Goal: Task Accomplishment & Management: Manage account settings

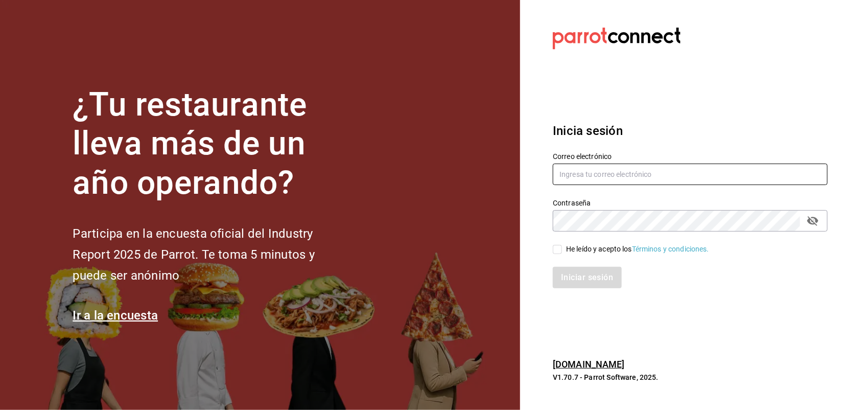
type input "[EMAIL_ADDRESS][DOMAIN_NAME]"
click at [558, 246] on input "He leído y acepto los Términos y condiciones." at bounding box center [557, 249] width 9 height 9
checkbox input "true"
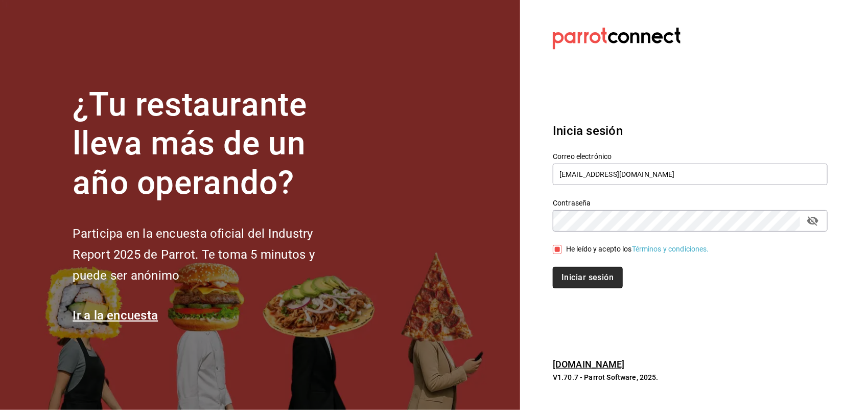
click at [585, 279] on button "Iniciar sesión" at bounding box center [587, 277] width 69 height 21
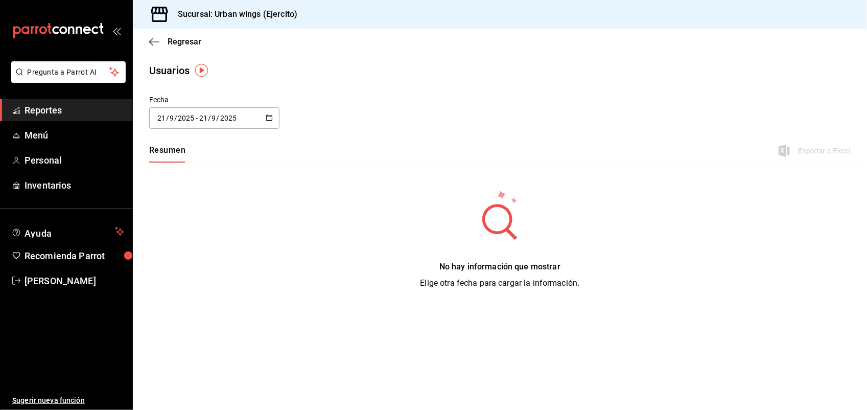
click at [269, 122] on div at bounding box center [269, 118] width 7 height 9
click at [188, 268] on li "Rango de fechas" at bounding box center [197, 265] width 97 height 23
click at [531, 87] on main "Regresar Usuarios Fecha [DATE] [DATE] - [DATE] [DATE] [DATE] lun mar mié jue vi…" at bounding box center [500, 219] width 734 height 381
click at [272, 119] on icon "button" at bounding box center [269, 117] width 7 height 7
click at [190, 262] on li "Rango de fechas" at bounding box center [197, 265] width 97 height 23
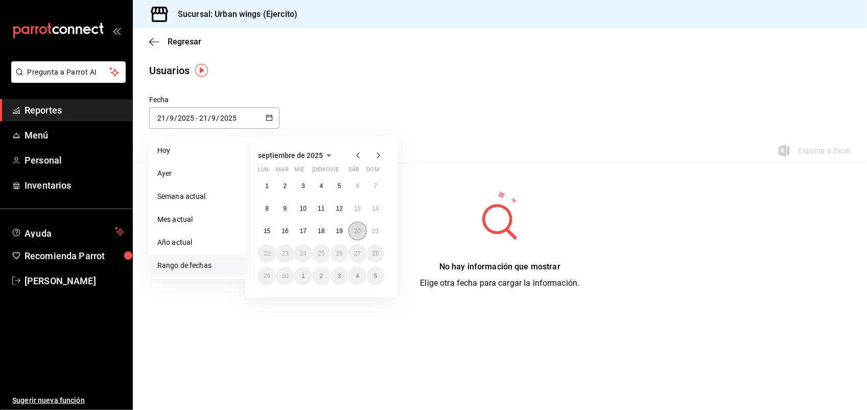
click at [356, 233] on abbr "20" at bounding box center [357, 230] width 7 height 7
type input "[DATE]"
type input "20"
type input "[DATE]"
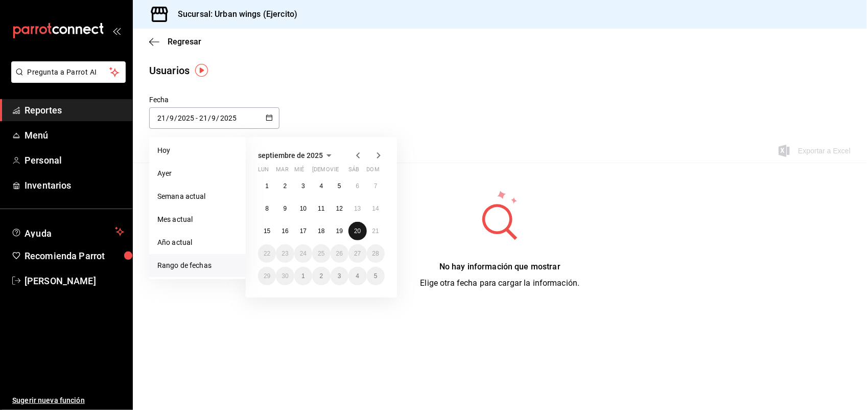
type input "20"
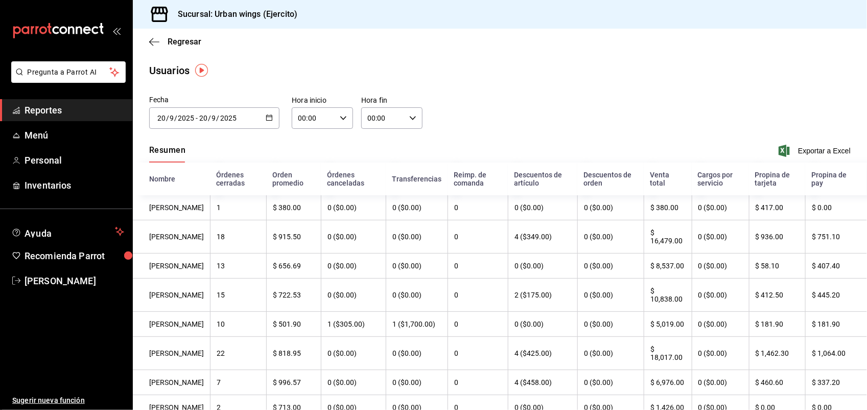
click at [268, 119] on icon "button" at bounding box center [269, 117] width 7 height 7
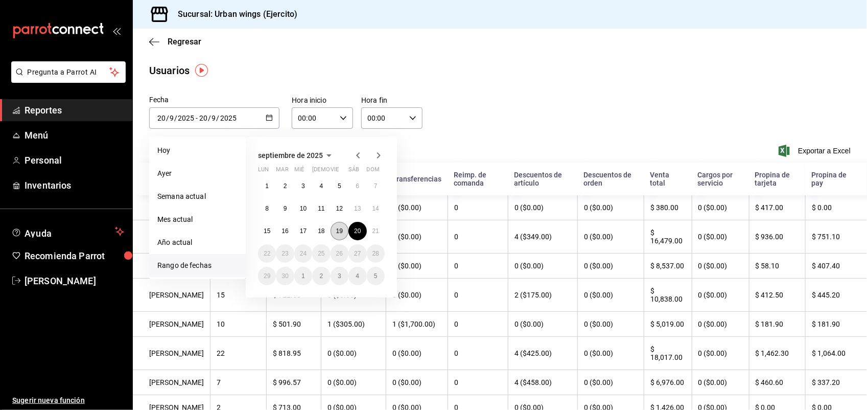
click at [336, 228] on abbr "19" at bounding box center [339, 230] width 7 height 7
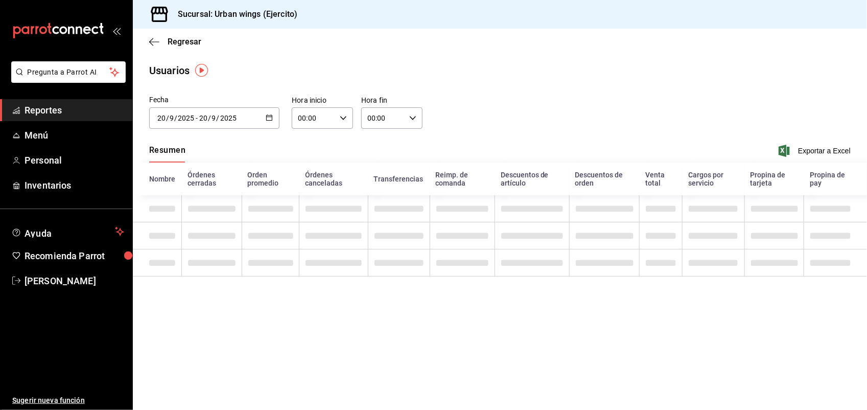
type input "[DATE]"
type input "19"
type input "[DATE]"
type input "19"
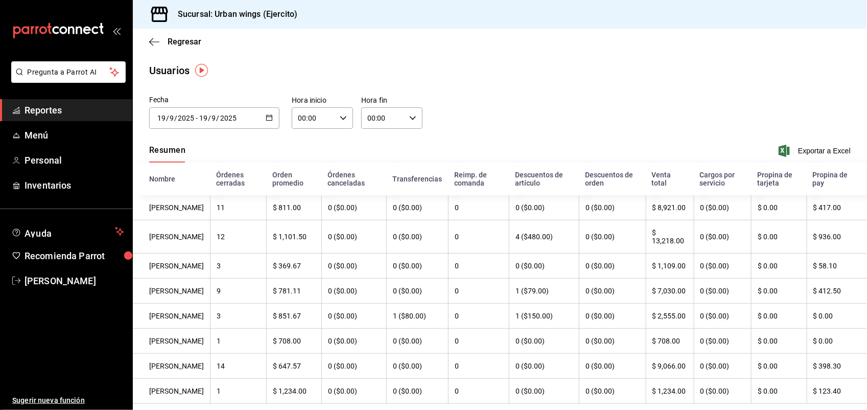
click at [263, 115] on div "[DATE] [DATE] - [DATE] [DATE]" at bounding box center [214, 117] width 130 height 21
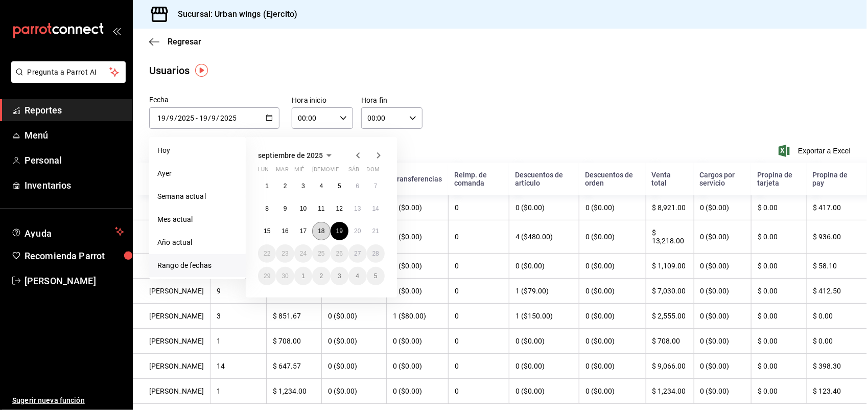
click at [322, 227] on abbr "18" at bounding box center [321, 230] width 7 height 7
type input "[DATE]"
type input "18"
type input "[DATE]"
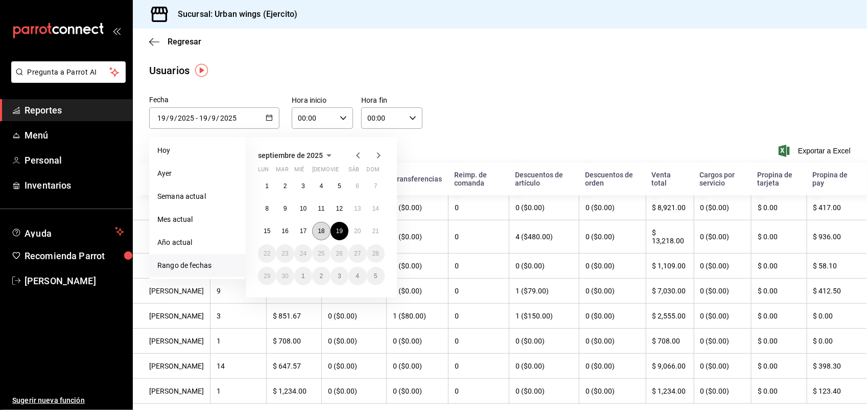
type input "18"
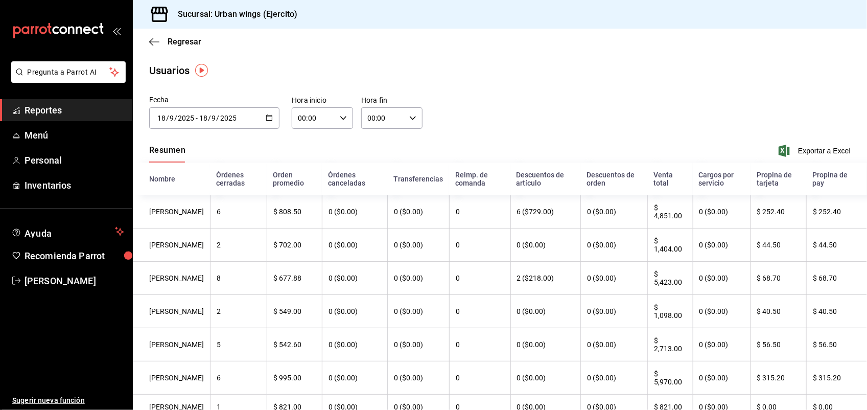
click at [82, 110] on span "Reportes" at bounding box center [75, 110] width 100 height 14
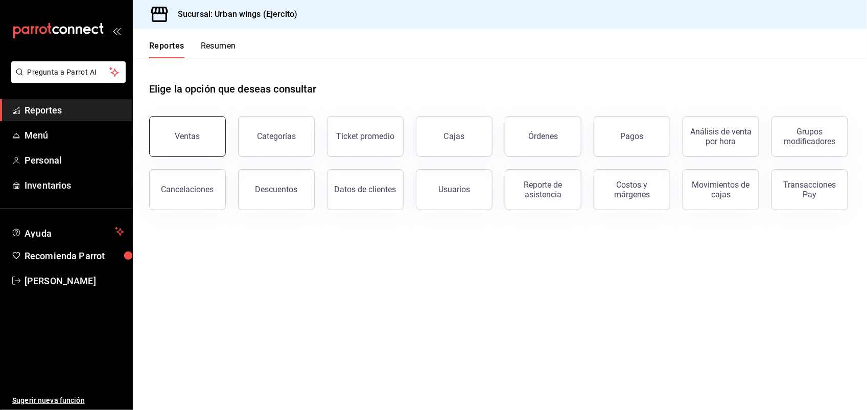
click at [185, 142] on button "Ventas" at bounding box center [187, 136] width 77 height 41
click at [289, 135] on div "Categorías" at bounding box center [276, 136] width 39 height 10
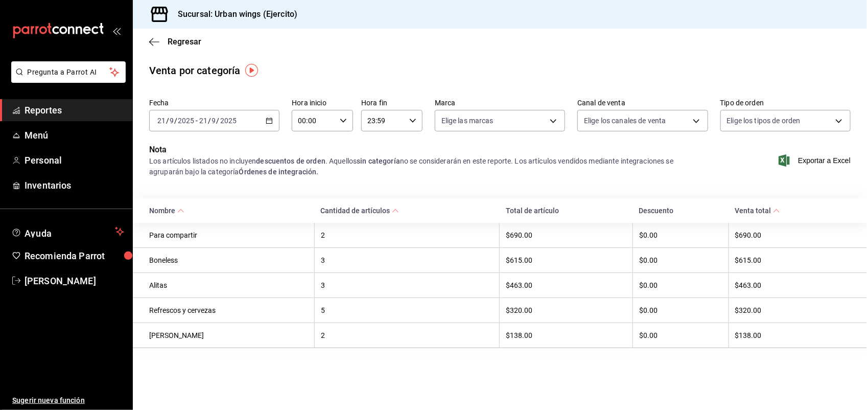
click at [272, 112] on div "[DATE] [DATE] - [DATE] [DATE]" at bounding box center [214, 120] width 130 height 21
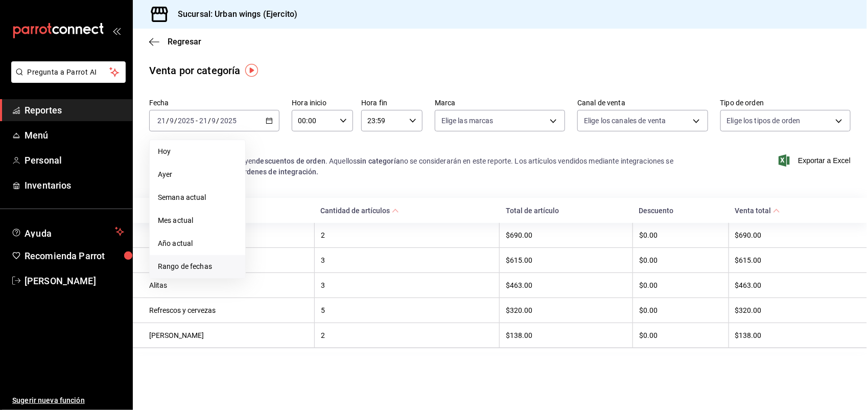
click at [190, 266] on span "Rango de fechas" at bounding box center [197, 266] width 79 height 11
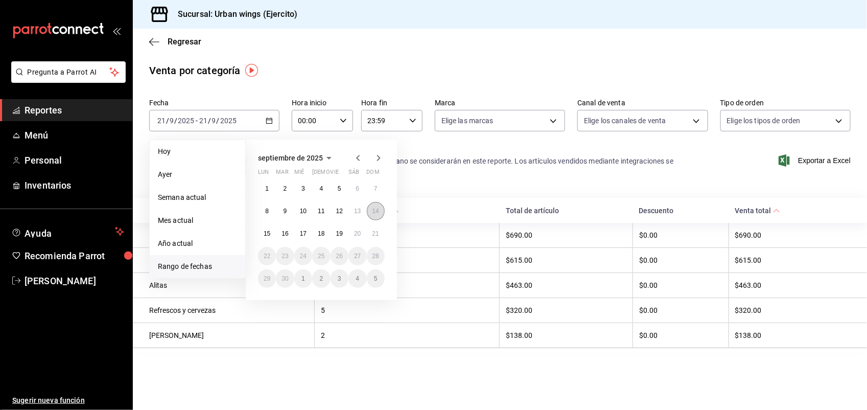
click at [379, 205] on button "14" at bounding box center [376, 211] width 18 height 18
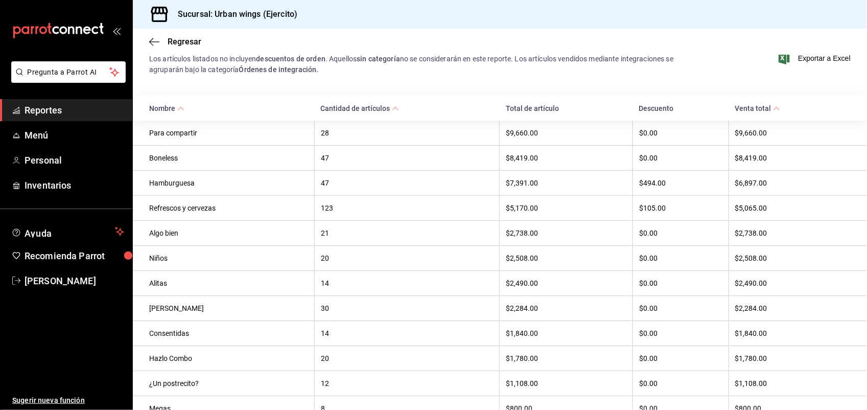
scroll to position [105, 0]
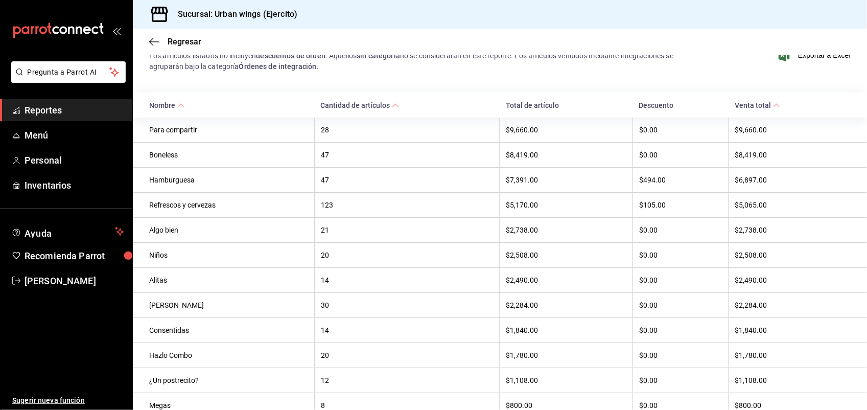
click at [59, 109] on span "Reportes" at bounding box center [75, 110] width 100 height 14
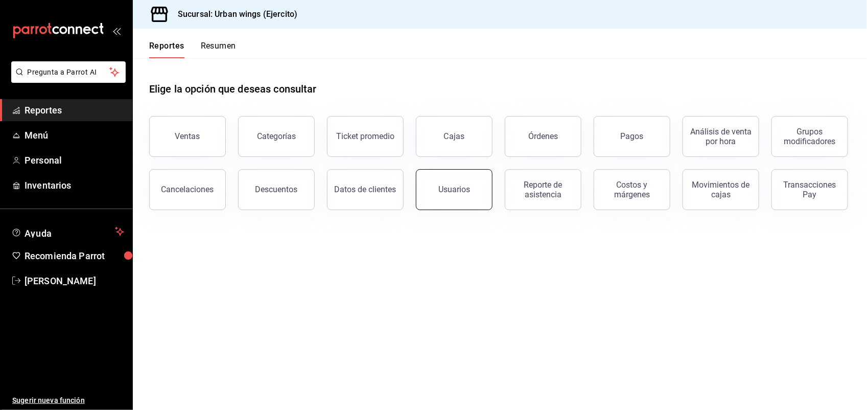
click at [450, 188] on div "Usuarios" at bounding box center [454, 189] width 32 height 10
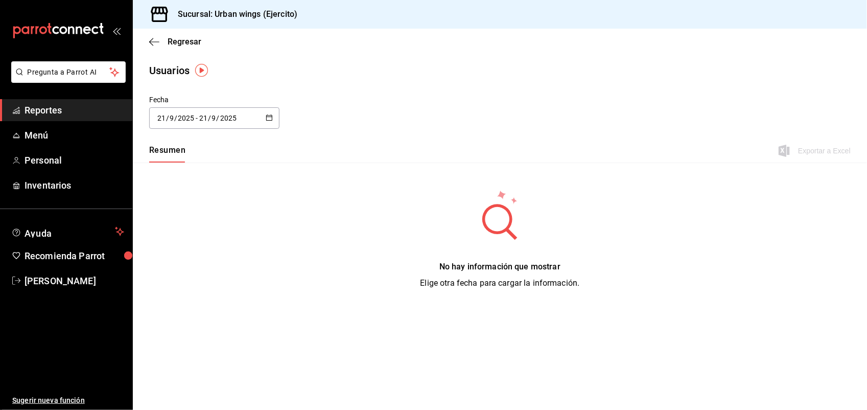
click at [269, 115] on \(Stroke\) "button" at bounding box center [269, 118] width 6 height 6
click at [200, 267] on li "Rango de fechas" at bounding box center [197, 265] width 97 height 23
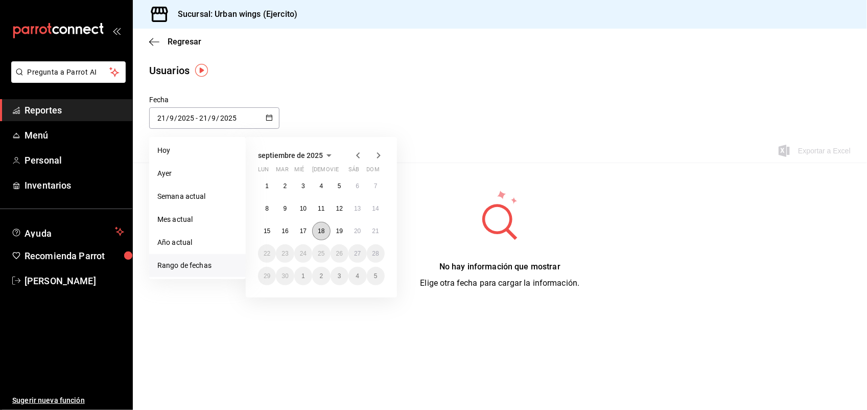
click at [318, 228] on abbr "18" at bounding box center [321, 230] width 7 height 7
type input "[DATE]"
type input "18"
type input "[DATE]"
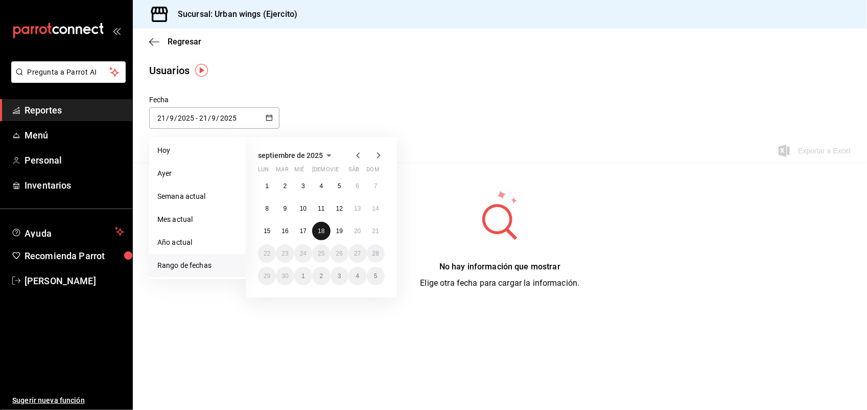
type input "18"
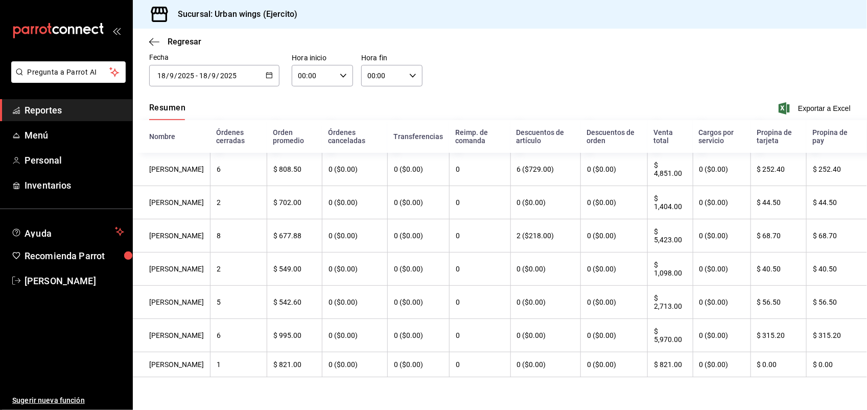
scroll to position [63, 0]
click at [267, 72] on icon "button" at bounding box center [269, 75] width 7 height 7
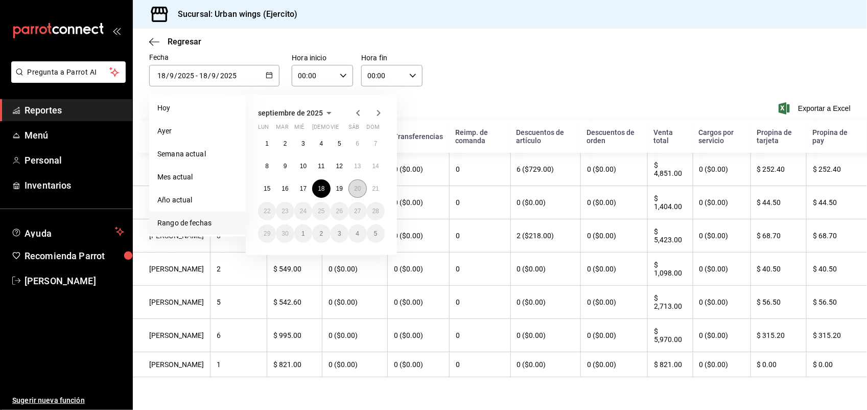
click at [360, 179] on button "20" at bounding box center [358, 188] width 18 height 18
type input "[DATE]"
type input "20"
type input "[DATE]"
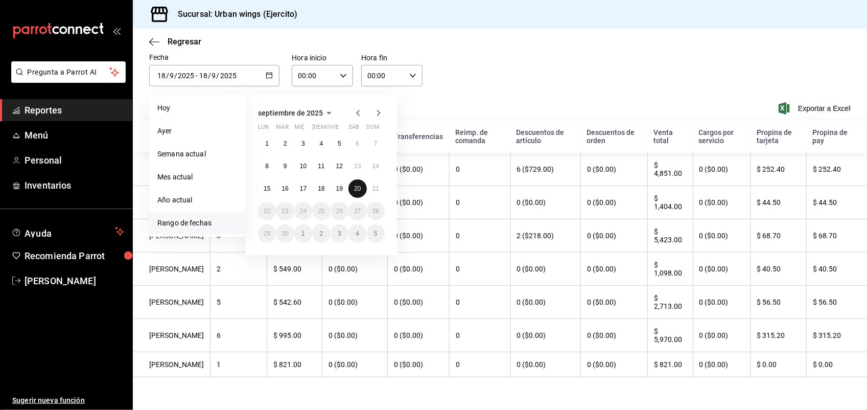
type input "20"
click at [360, 153] on th "Órdenes canceladas" at bounding box center [354, 136] width 65 height 33
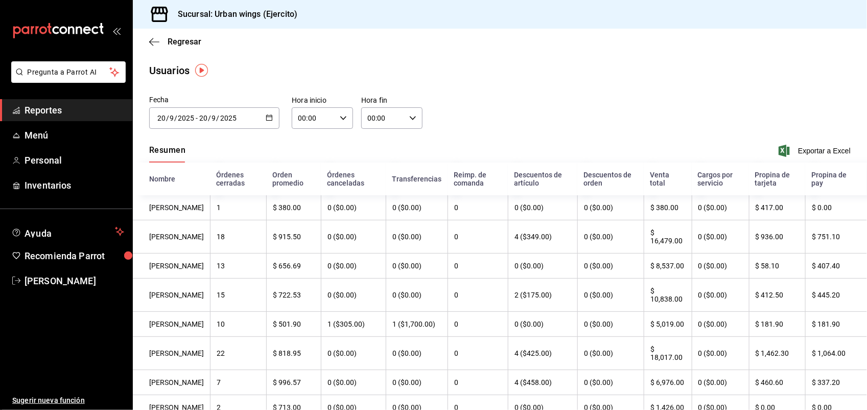
drag, startPoint x: 360, startPoint y: 170, endPoint x: 504, endPoint y: 115, distance: 153.7
click at [504, 115] on div "Fecha [DATE] [DATE] - [DATE] [DATE] [DATE] lun mar mié jue vie sáb dom 1 2 3 4 …" at bounding box center [500, 118] width 734 height 47
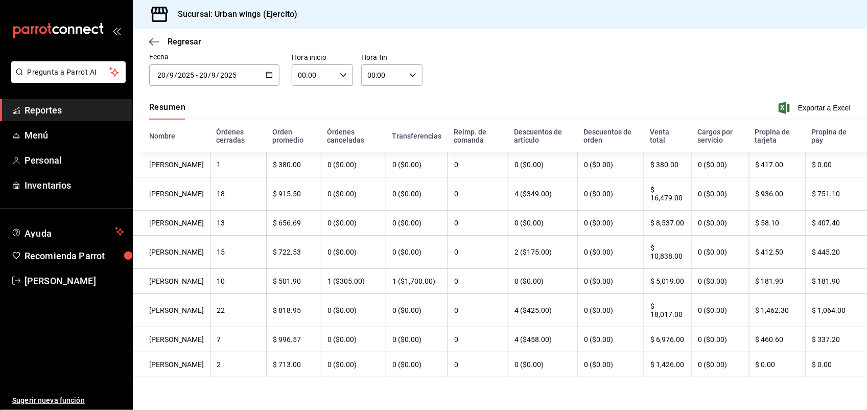
scroll to position [89, 0]
click at [160, 36] on div "Regresar" at bounding box center [500, 42] width 734 height 26
click at [155, 41] on icon "button" at bounding box center [154, 41] width 10 height 9
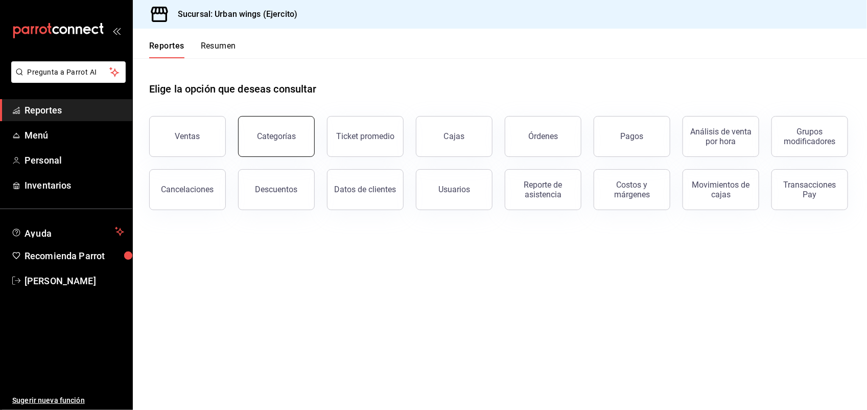
click at [273, 118] on button "Categorías" at bounding box center [276, 136] width 77 height 41
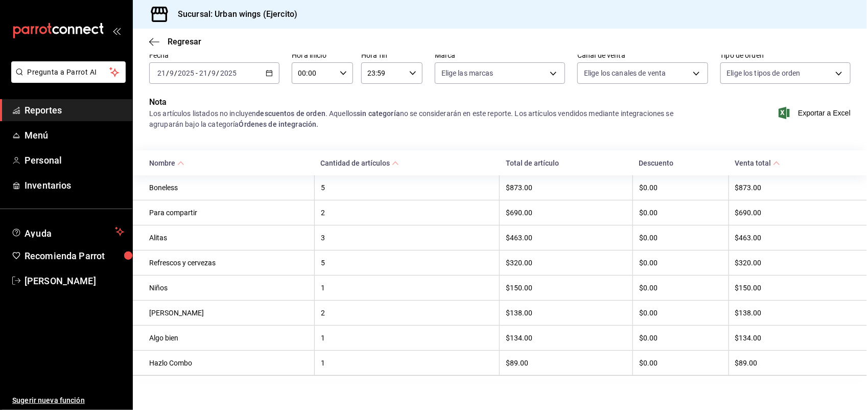
scroll to position [57, 0]
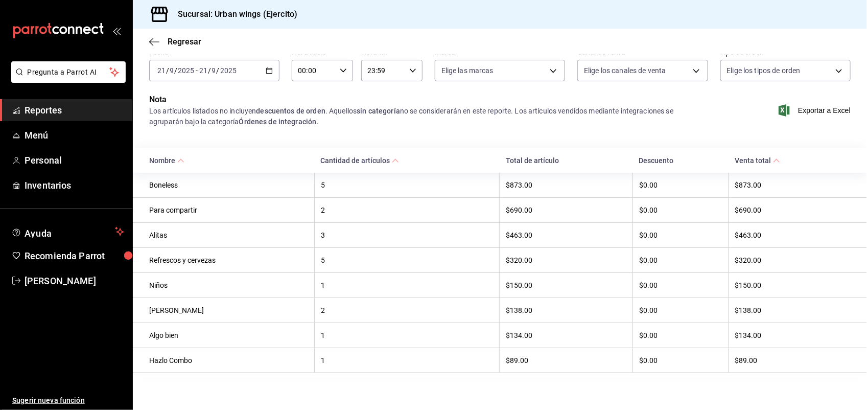
click at [267, 68] on \(Stroke\) "button" at bounding box center [269, 71] width 6 height 6
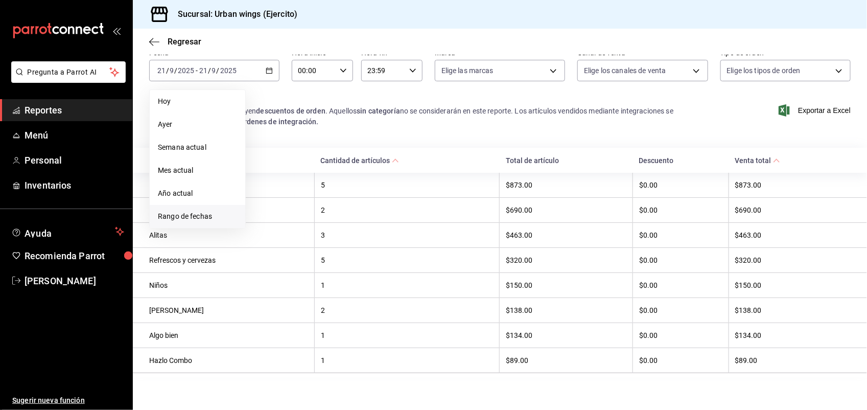
click at [182, 211] on span "Rango de fechas" at bounding box center [197, 216] width 79 height 11
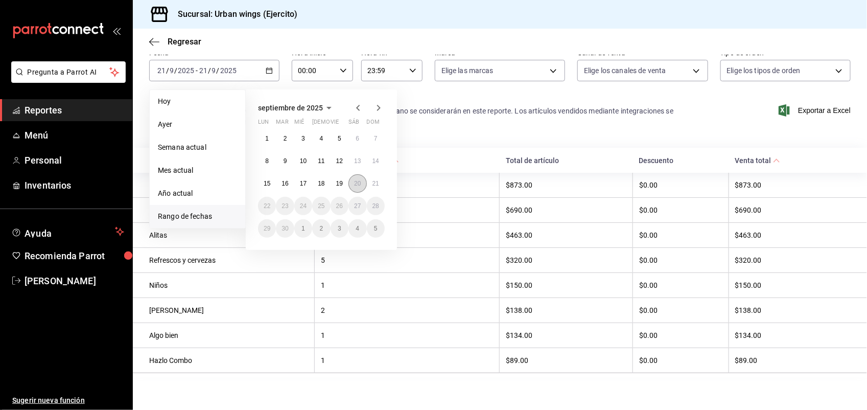
click at [361, 180] on abbr "20" at bounding box center [357, 183] width 7 height 7
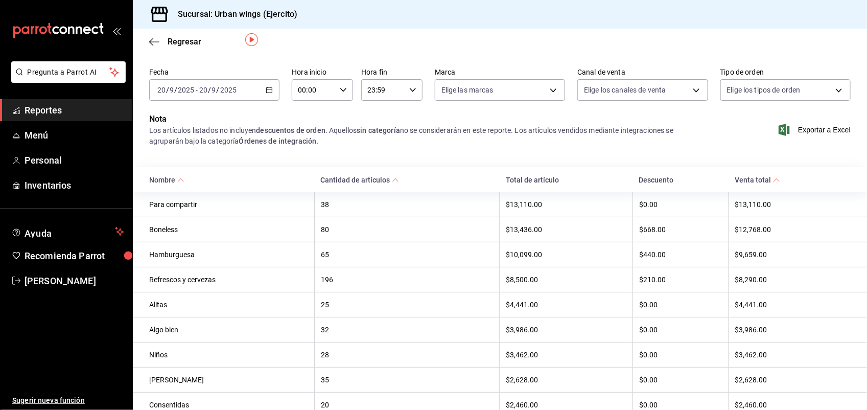
scroll to position [30, 0]
click at [266, 88] on icon "button" at bounding box center [269, 90] width 7 height 7
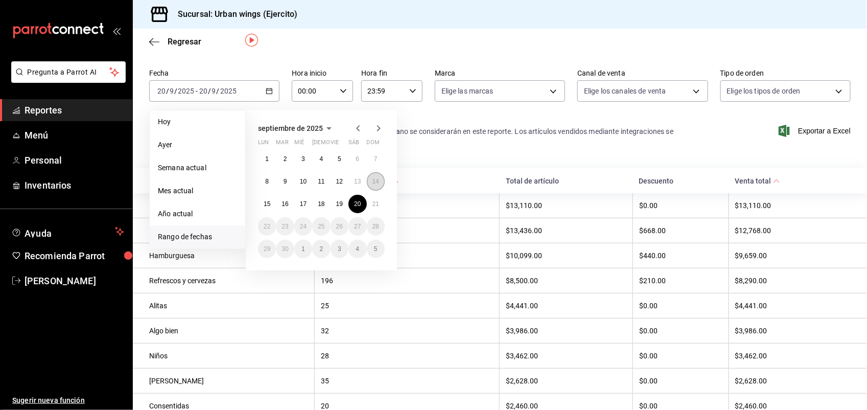
click at [379, 184] on button "14" at bounding box center [376, 181] width 18 height 18
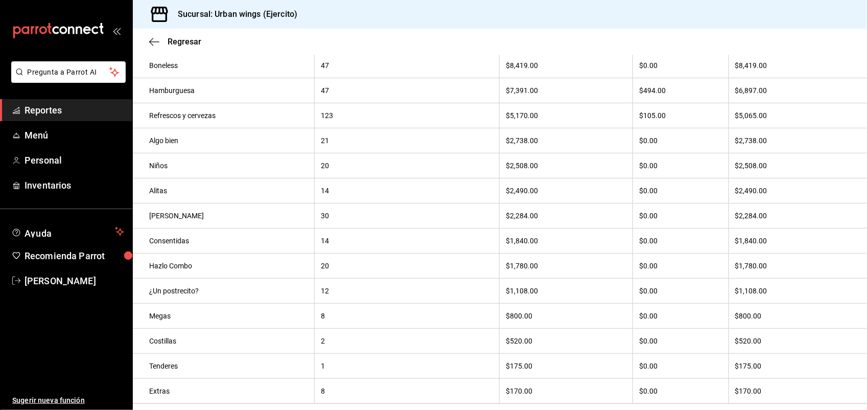
scroll to position [87, 0]
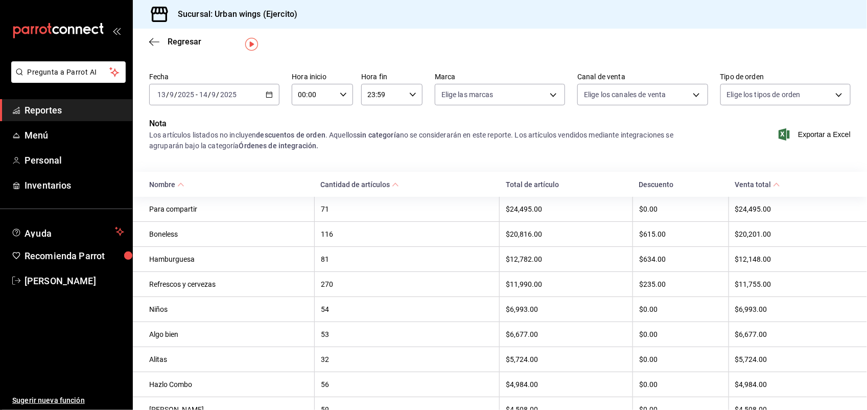
scroll to position [26, 0]
click at [271, 91] on icon "button" at bounding box center [269, 94] width 7 height 7
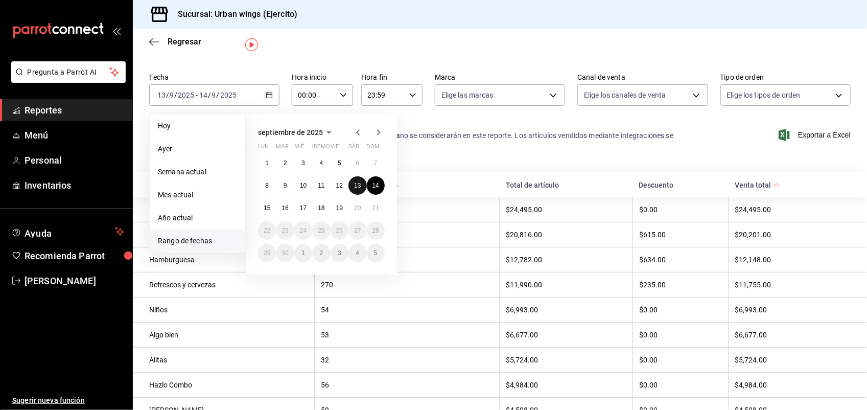
click at [351, 181] on button "13" at bounding box center [358, 185] width 18 height 18
click at [358, 184] on abbr "13" at bounding box center [357, 185] width 7 height 7
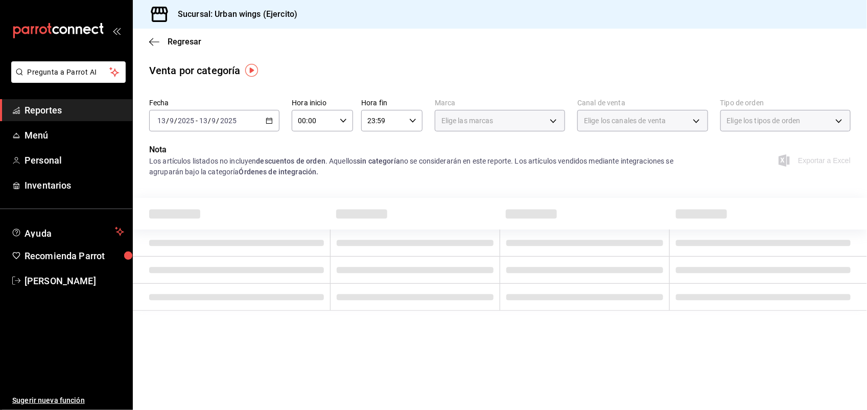
click at [358, 184] on div "Nota Los artículos listados no incluyen descuentos de orden . Aquellos sin cate…" at bounding box center [500, 167] width 734 height 46
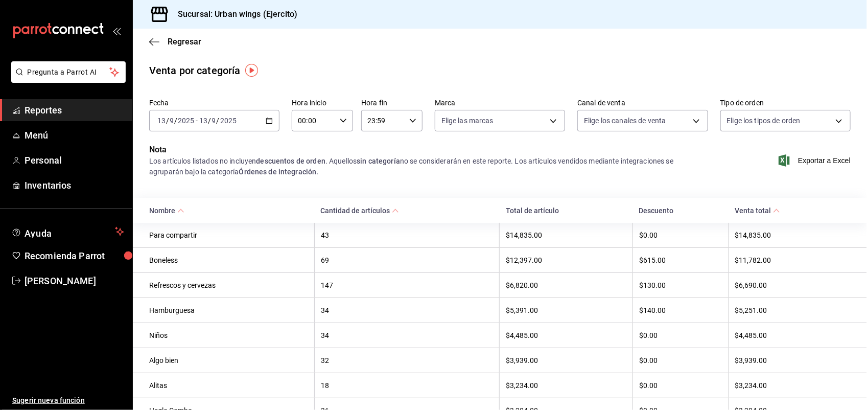
click at [266, 119] on icon "button" at bounding box center [269, 120] width 7 height 7
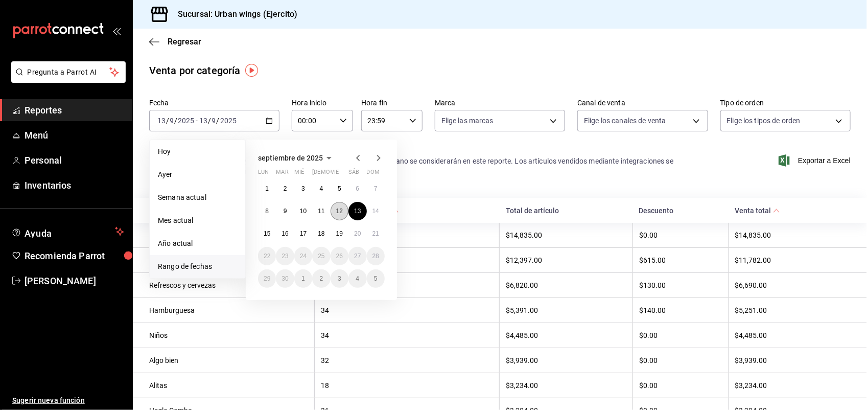
click at [342, 205] on button "12" at bounding box center [340, 211] width 18 height 18
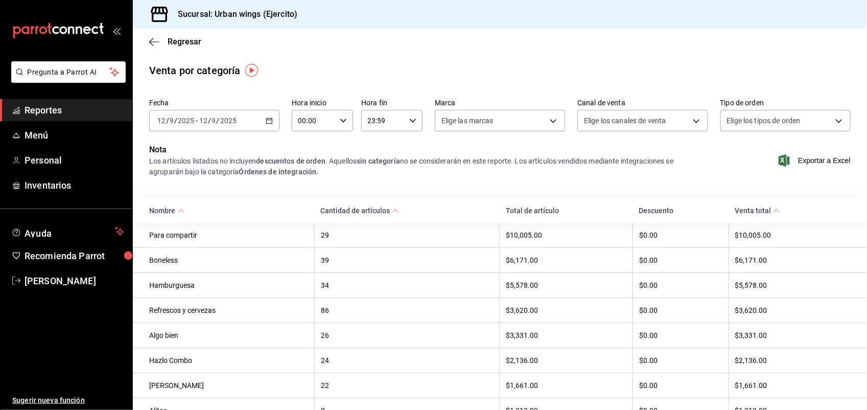
click at [266, 118] on icon "button" at bounding box center [269, 120] width 7 height 7
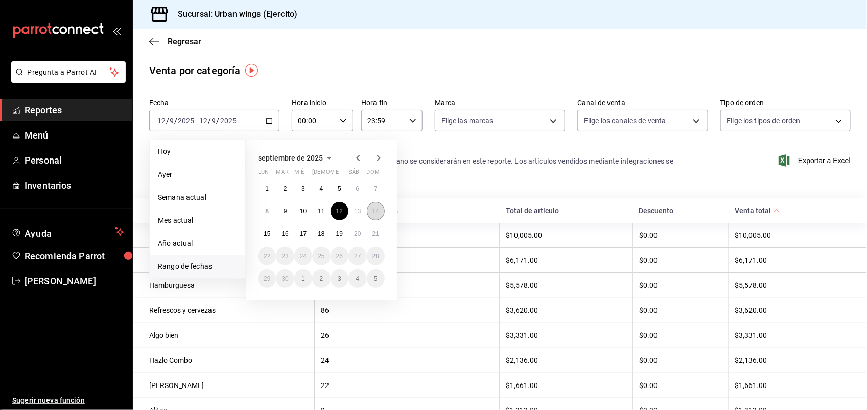
click at [382, 211] on button "14" at bounding box center [376, 211] width 18 height 18
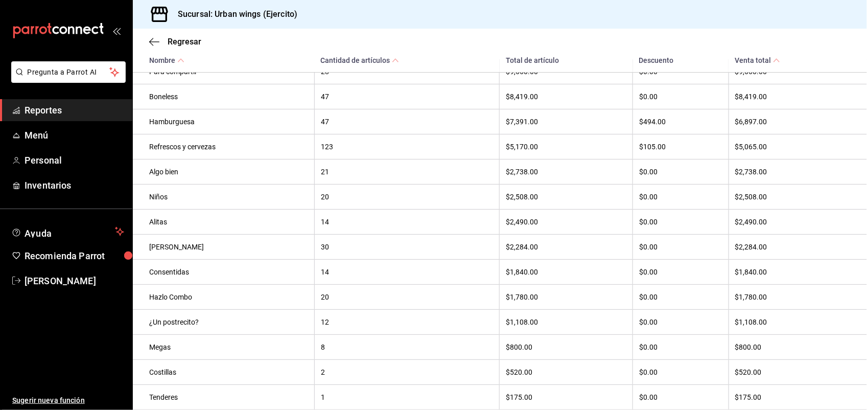
scroll to position [187, 0]
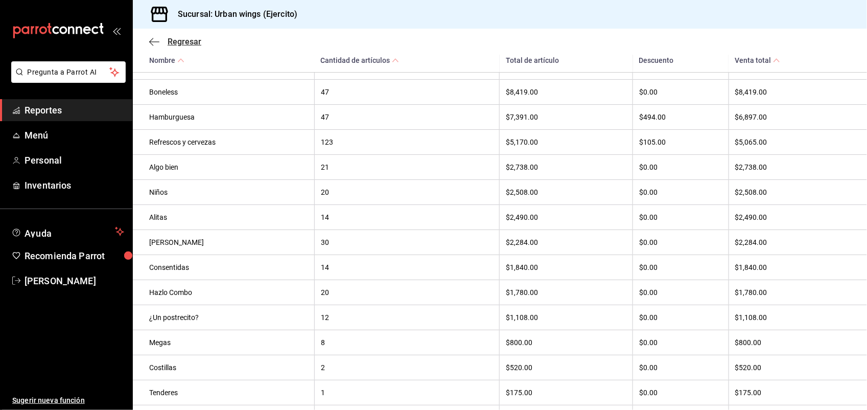
click at [153, 38] on icon "button" at bounding box center [154, 41] width 10 height 9
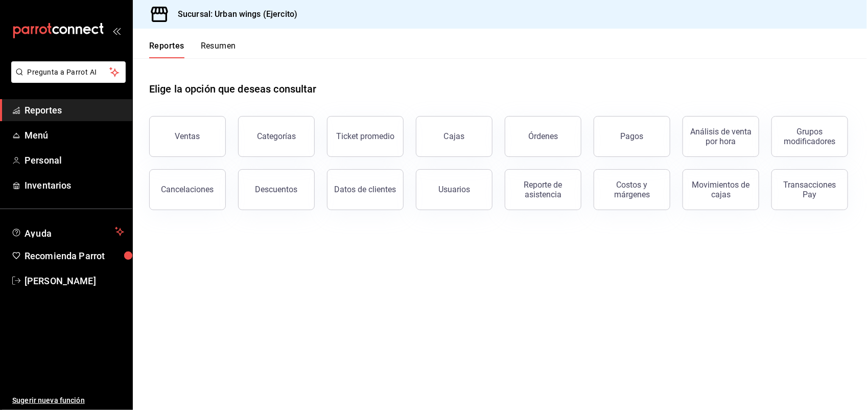
click at [208, 47] on button "Resumen" at bounding box center [218, 49] width 35 height 17
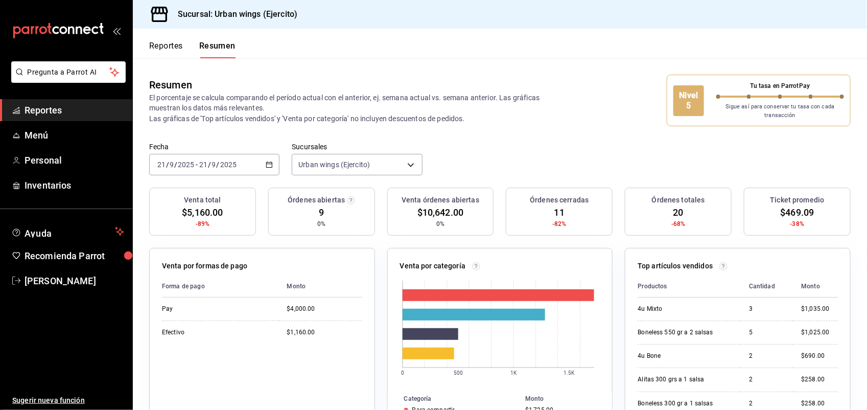
click at [175, 47] on button "Reportes" at bounding box center [166, 49] width 34 height 17
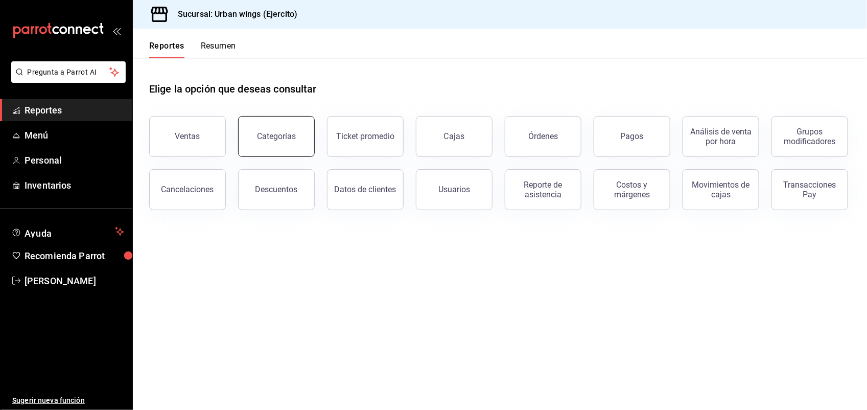
click at [286, 137] on div "Categorías" at bounding box center [276, 136] width 39 height 10
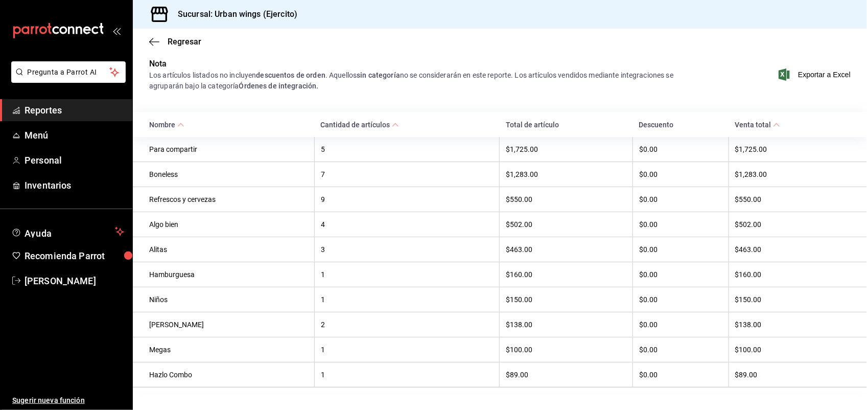
scroll to position [109, 0]
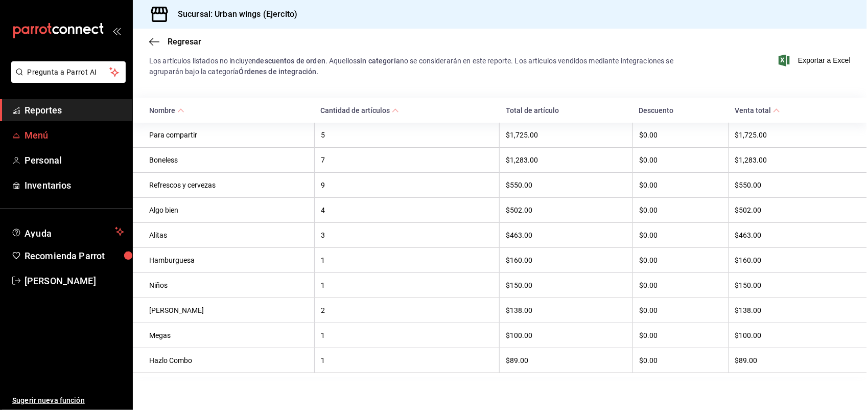
click at [57, 133] on span "Menú" at bounding box center [75, 135] width 100 height 14
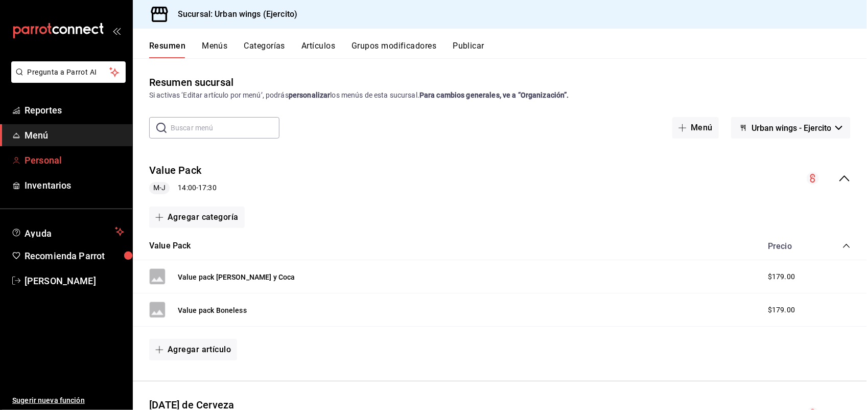
click at [50, 157] on span "Personal" at bounding box center [75, 160] width 100 height 14
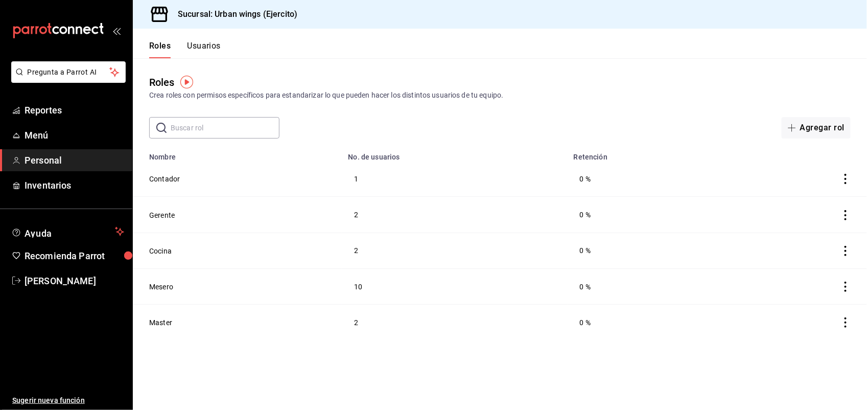
click at [844, 322] on icon "actions" at bounding box center [846, 322] width 10 height 10
click at [348, 322] on div at bounding box center [433, 205] width 867 height 410
click at [154, 323] on button "Master" at bounding box center [160, 322] width 23 height 10
